Goal: Check status

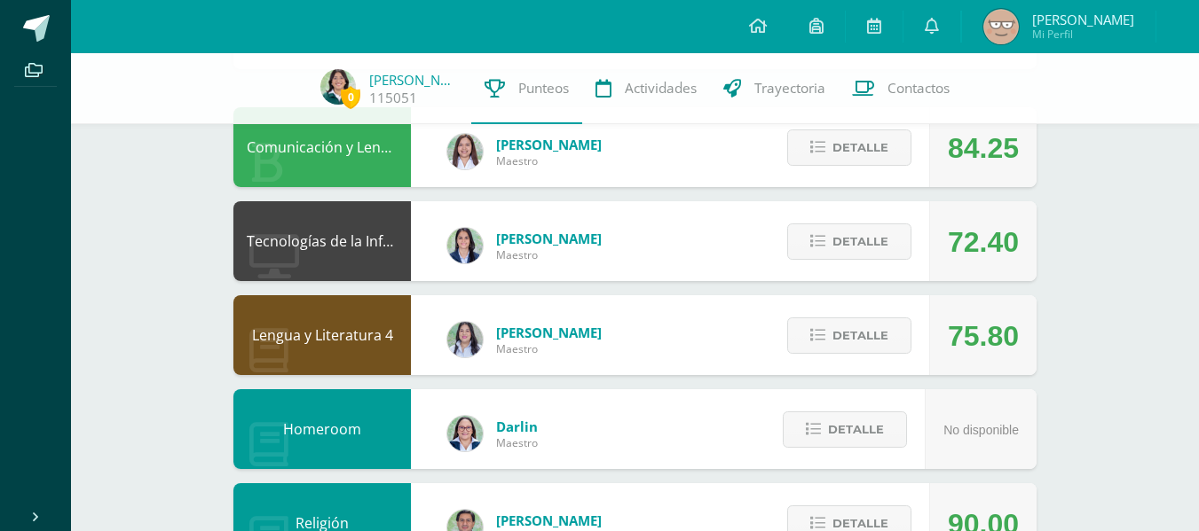
scroll to position [171, 0]
click at [806, 132] on button "Detalle" at bounding box center [849, 148] width 124 height 36
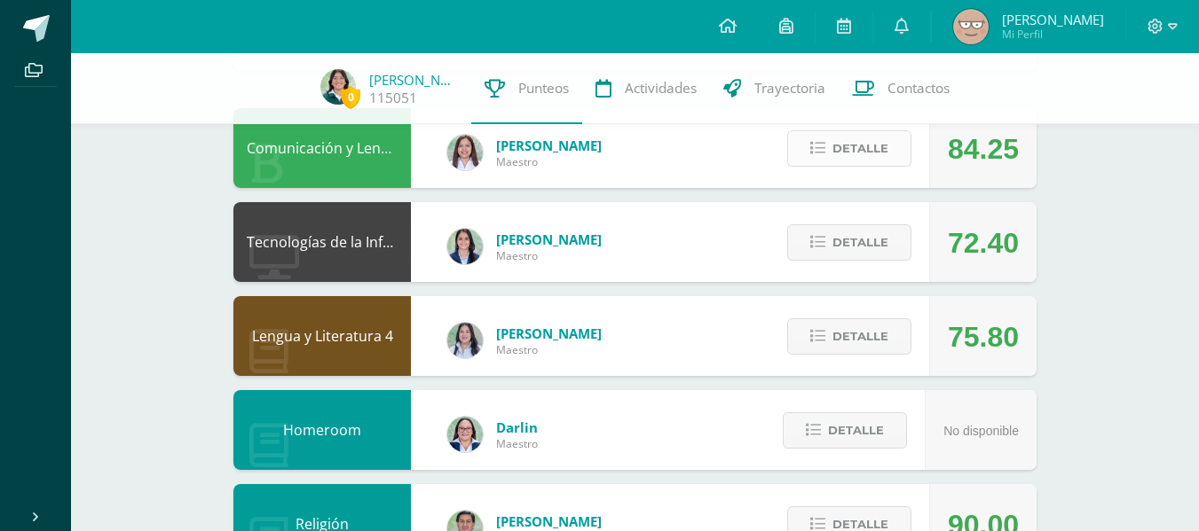
click at [866, 158] on span "Detalle" at bounding box center [860, 148] width 56 height 33
click at [840, 148] on span "Detalle" at bounding box center [860, 148] width 56 height 33
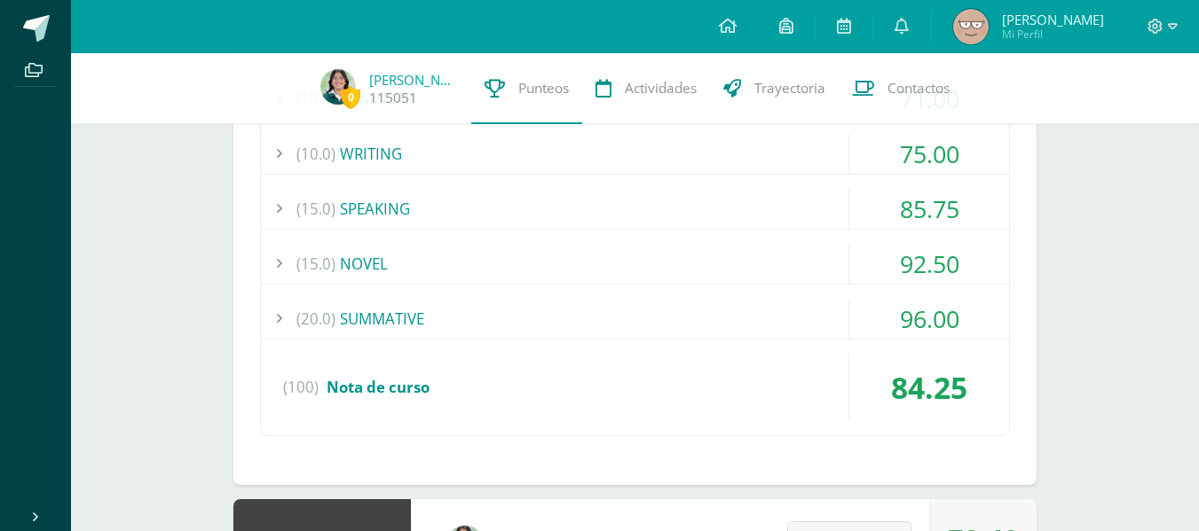
scroll to position [547, 0]
click at [549, 309] on div "(20.0) SUMMATIVE" at bounding box center [635, 318] width 748 height 40
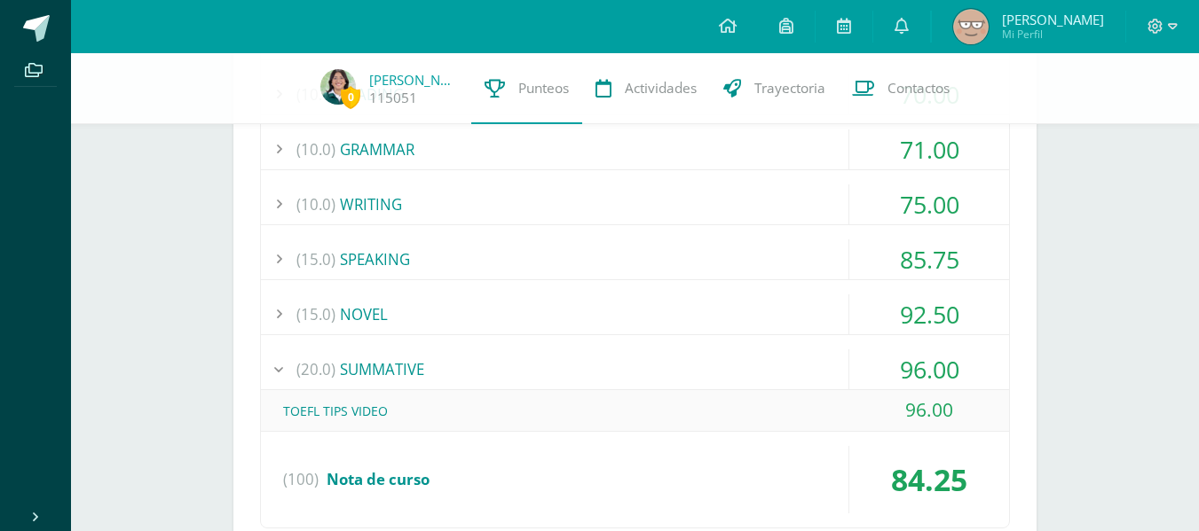
scroll to position [494, 0]
click at [743, 320] on div "(15.0) NOVEL" at bounding box center [635, 315] width 748 height 40
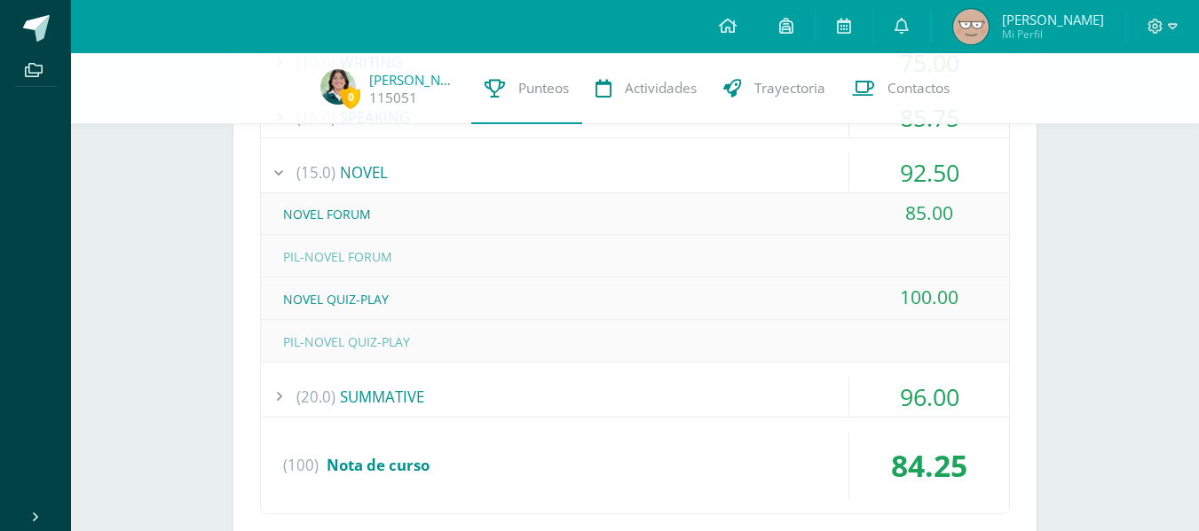
scroll to position [561, 0]
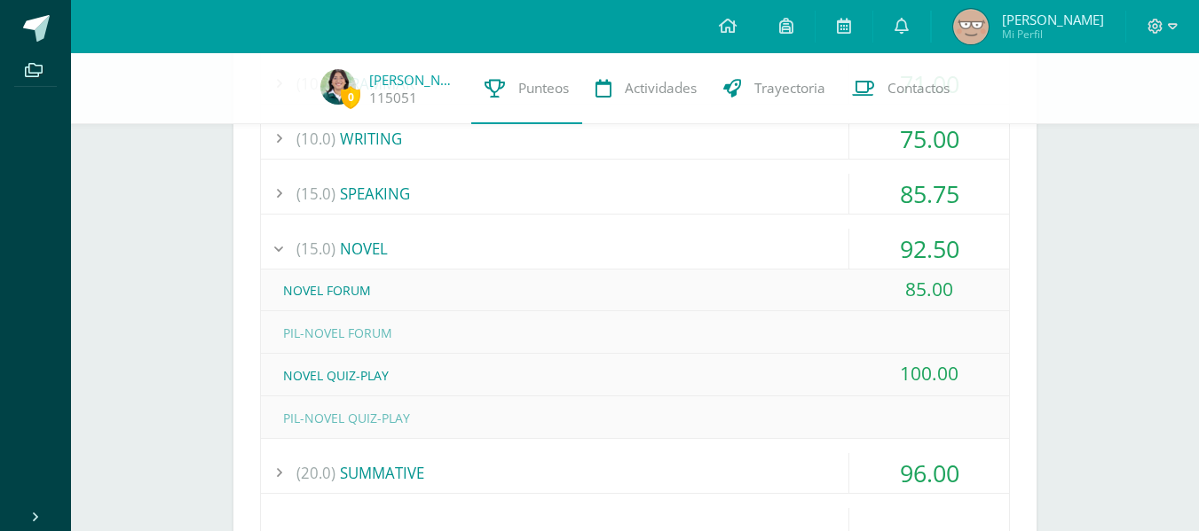
click at [773, 261] on div "(15.0) NOVEL" at bounding box center [635, 249] width 748 height 40
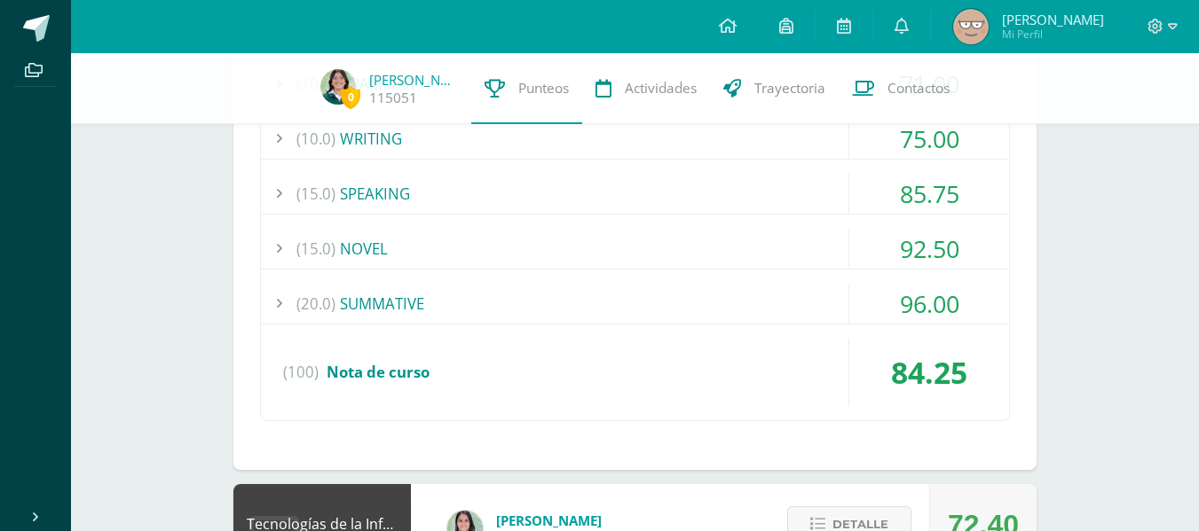
click at [839, 180] on div "(15.0) SPEAKING" at bounding box center [635, 194] width 748 height 40
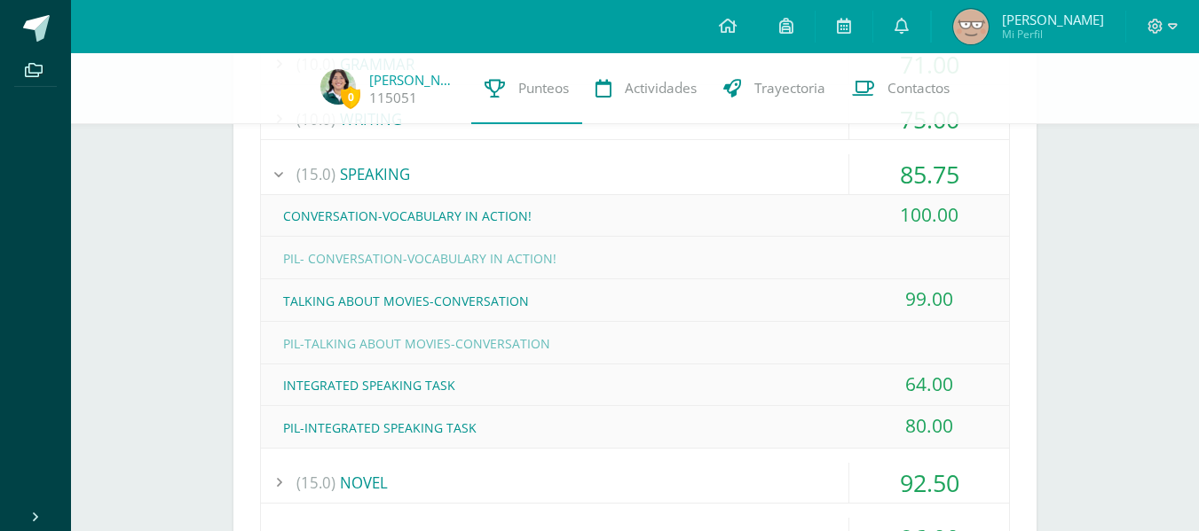
scroll to position [539, 0]
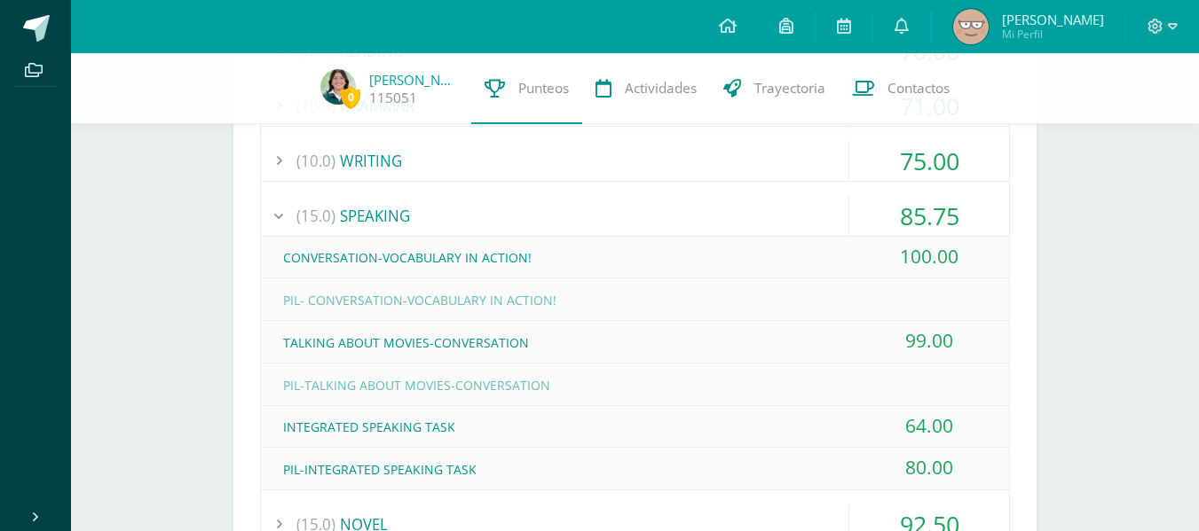
click at [852, 198] on div "85.75" at bounding box center [929, 216] width 160 height 40
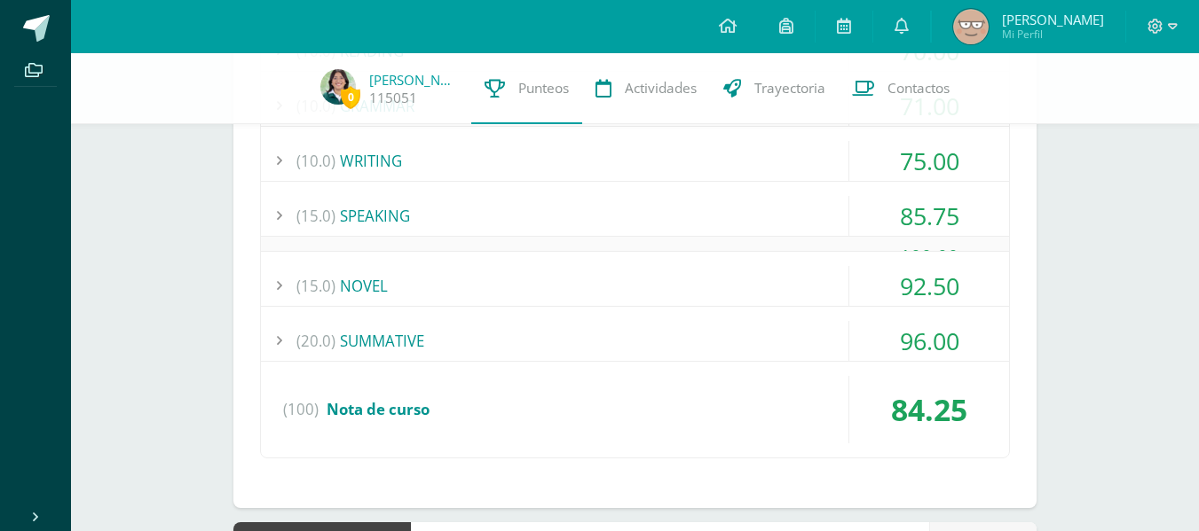
click at [862, 148] on div "75.00" at bounding box center [929, 161] width 160 height 40
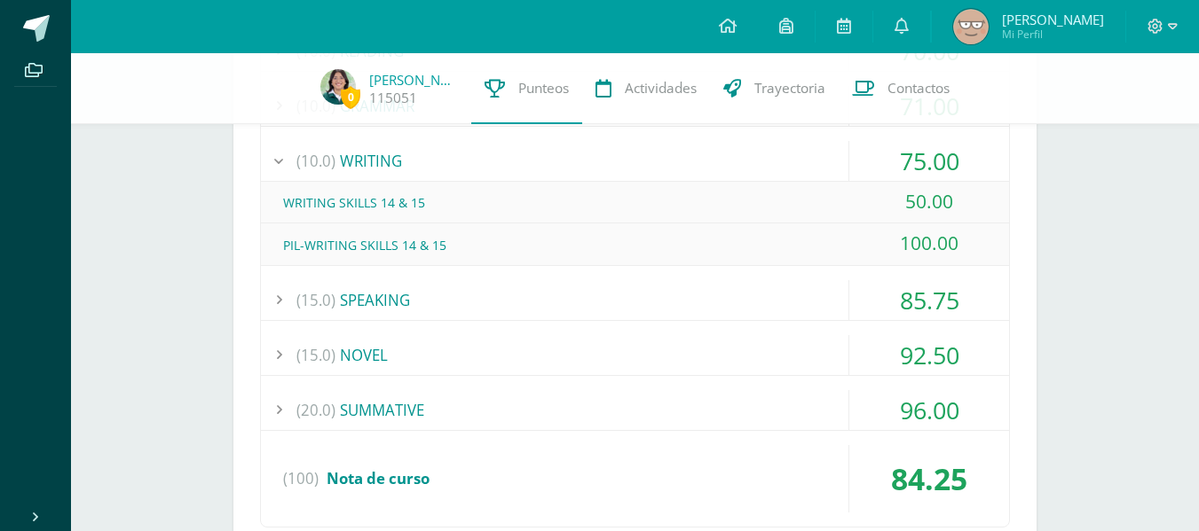
click at [862, 148] on div "75.00" at bounding box center [929, 161] width 160 height 40
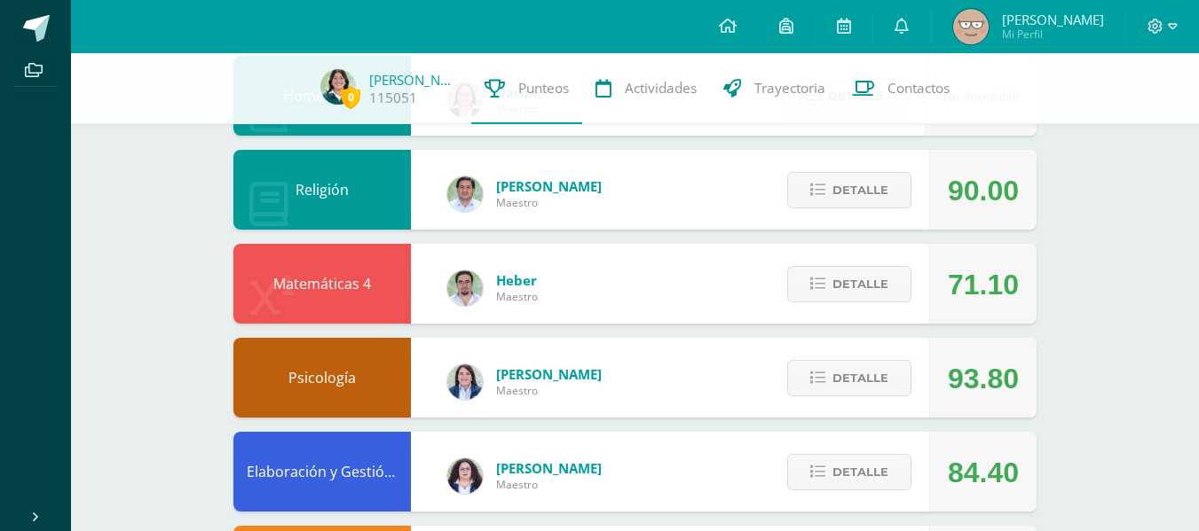
scroll to position [1179, 0]
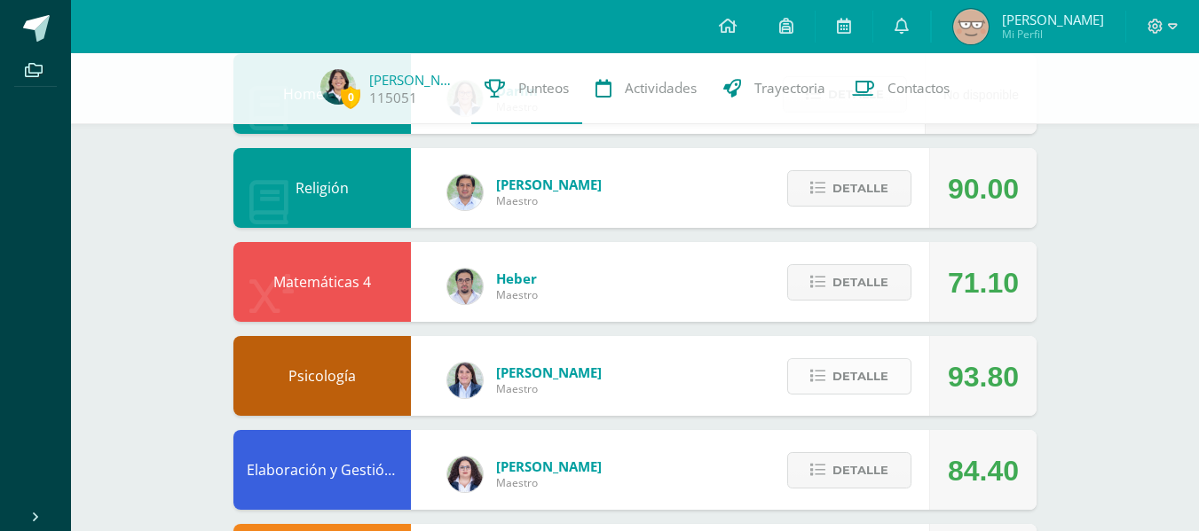
click at [822, 378] on icon at bounding box center [817, 376] width 15 height 15
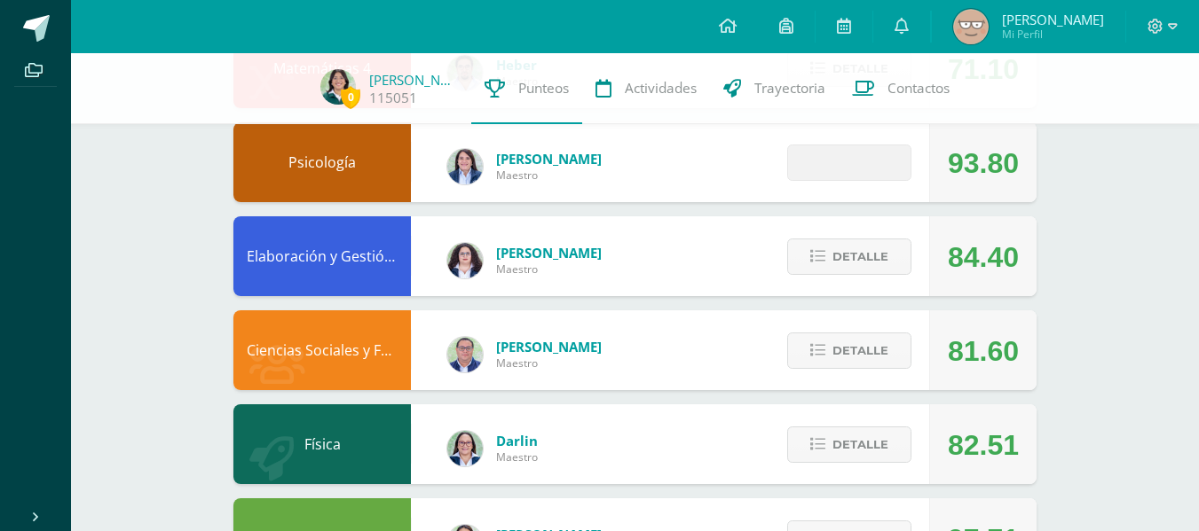
scroll to position [1395, 0]
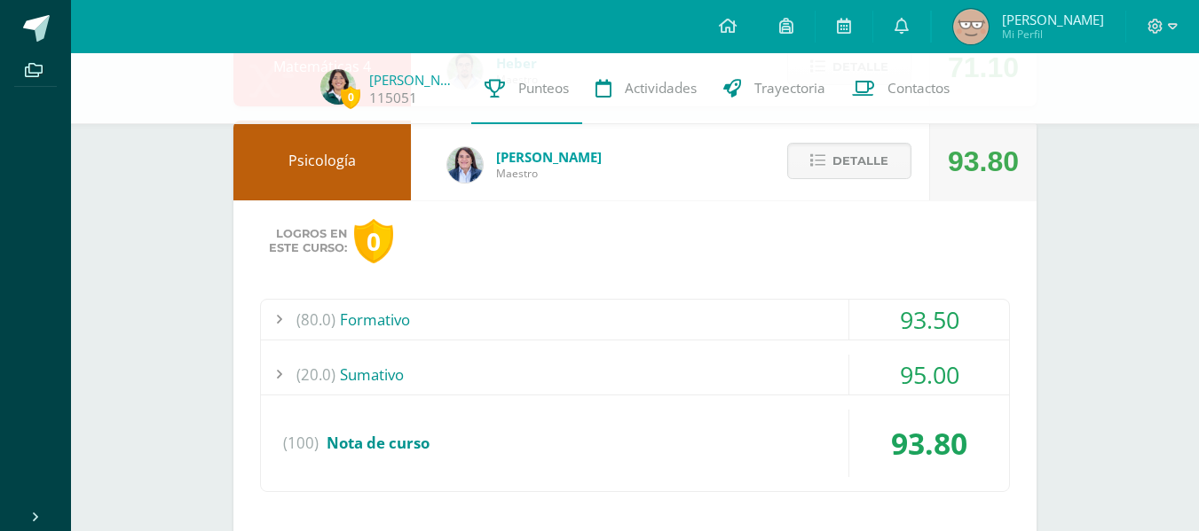
click at [822, 315] on div "(80.0) Formativo" at bounding box center [635, 320] width 748 height 40
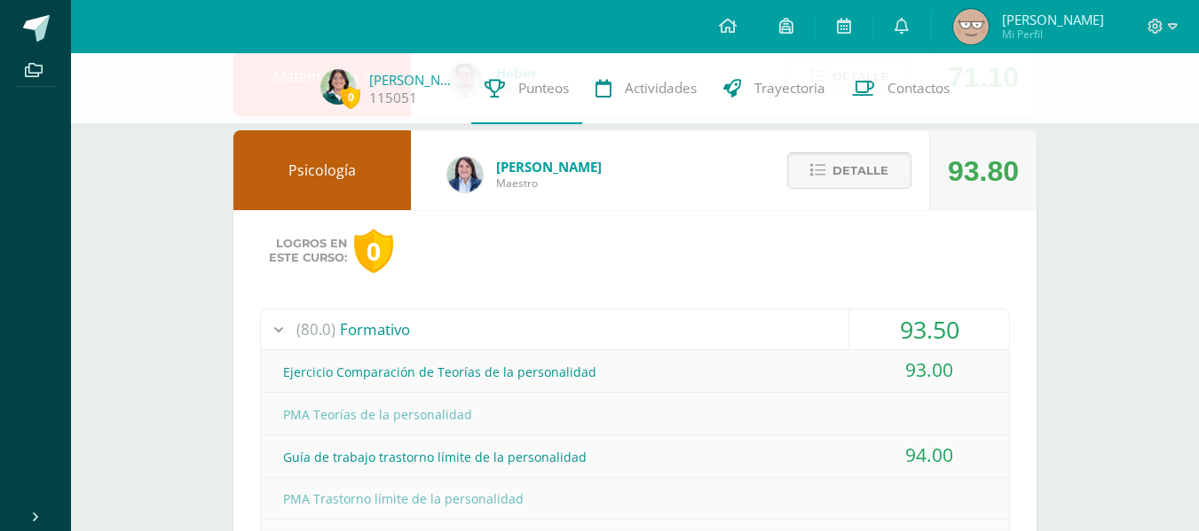
click at [855, 162] on span "Detalle" at bounding box center [860, 170] width 56 height 33
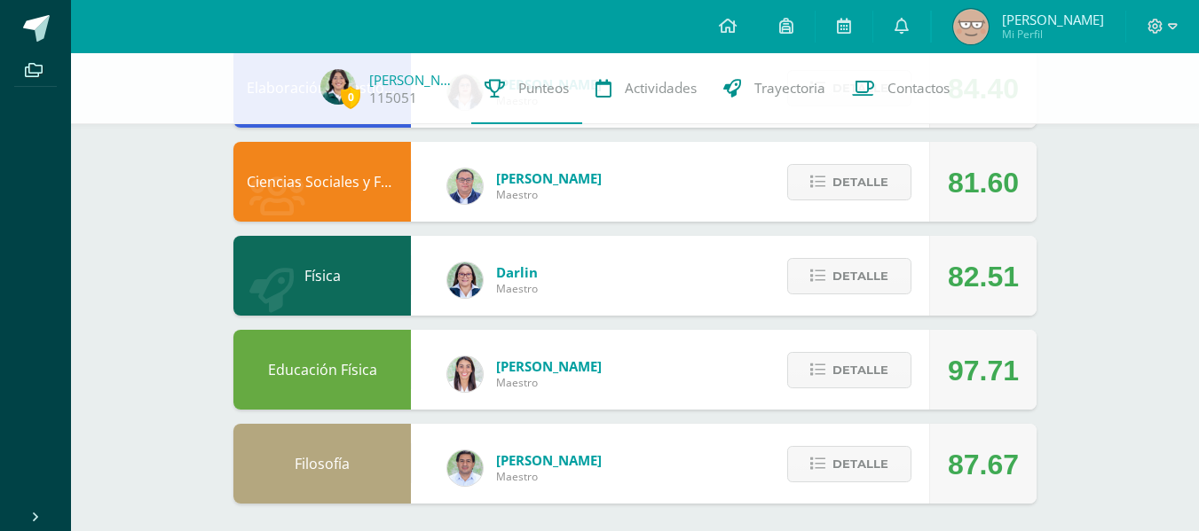
scroll to position [1569, 0]
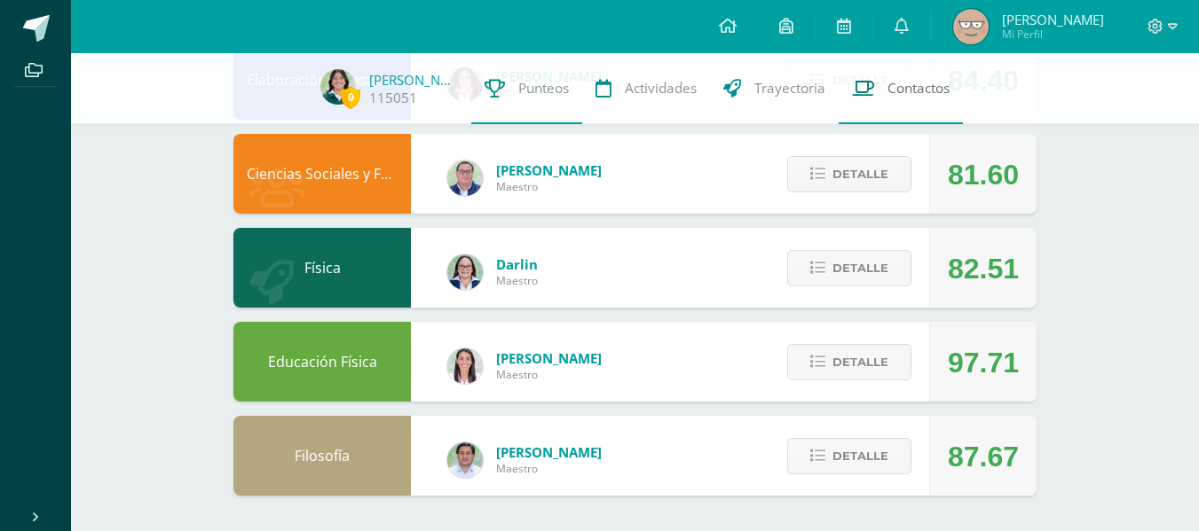
click at [852, 119] on link "Contactos" at bounding box center [900, 88] width 124 height 71
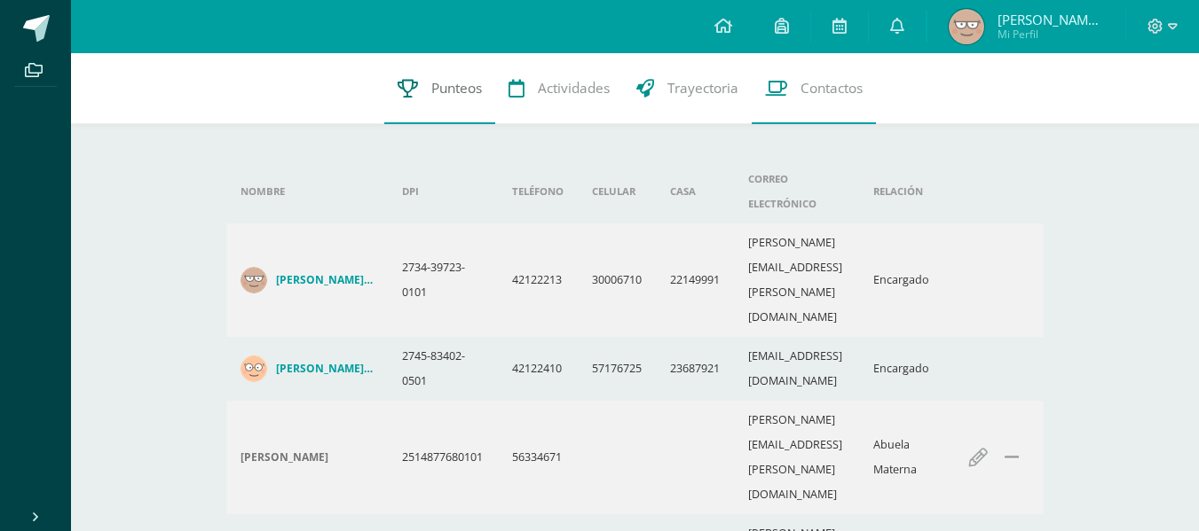
click at [461, 101] on link "Punteos" at bounding box center [439, 88] width 111 height 71
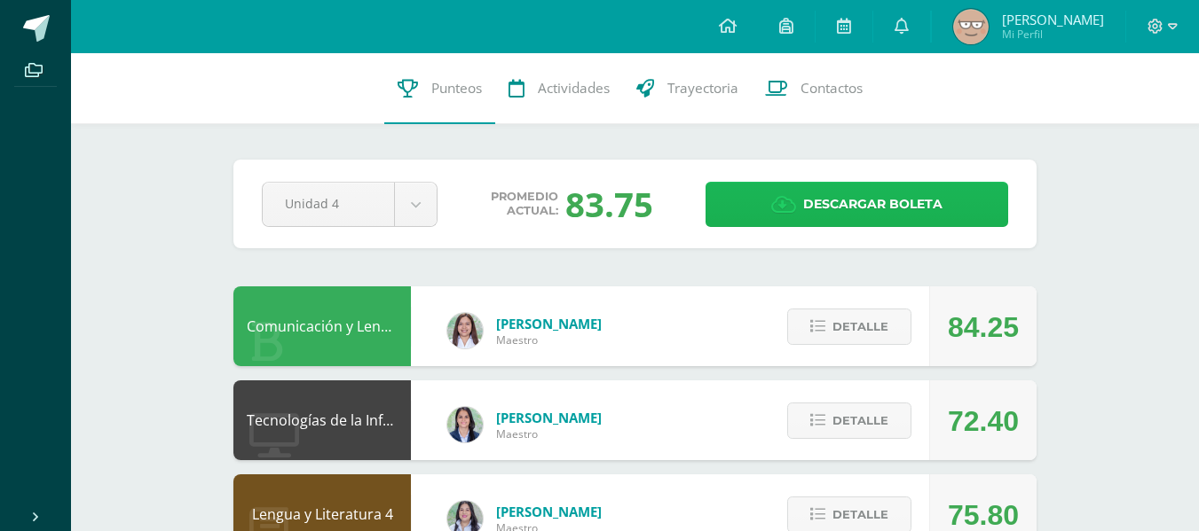
click at [814, 215] on span "Descargar boleta" at bounding box center [872, 204] width 139 height 43
